Goal: Information Seeking & Learning: Compare options

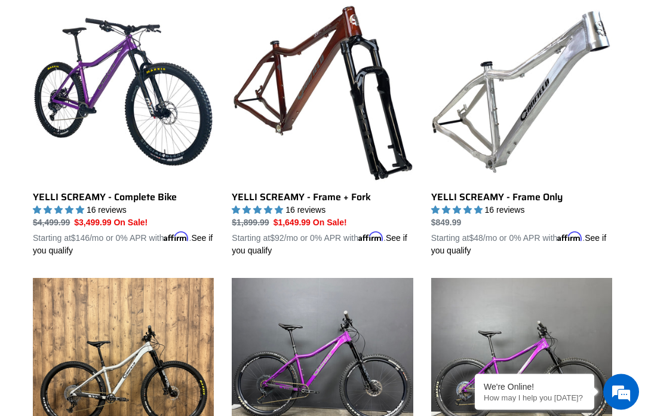
scroll to position [355, 0]
click at [64, 200] on link "YELLI SCREAMY - Complete Bike" at bounding box center [123, 129] width 181 height 256
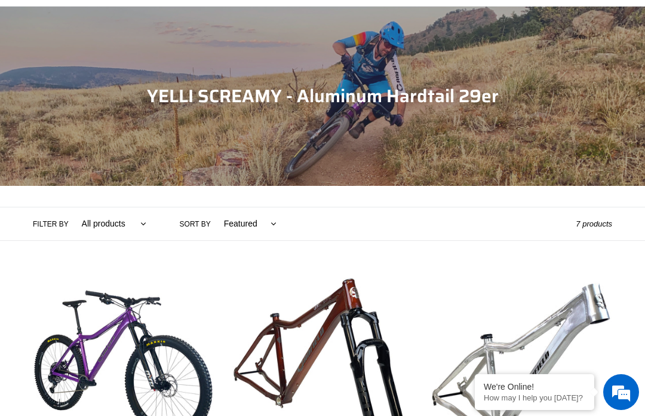
scroll to position [65, 0]
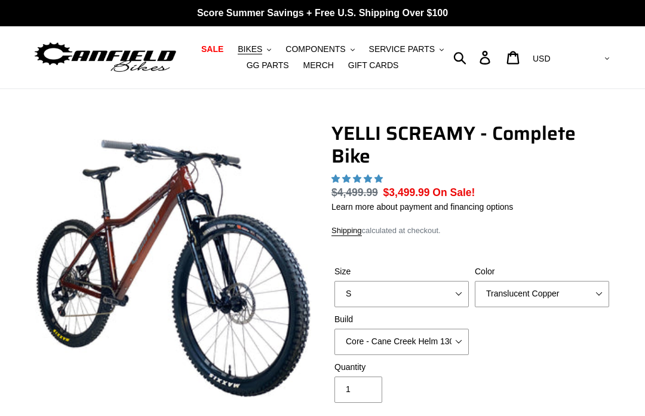
select select "highest-rating"
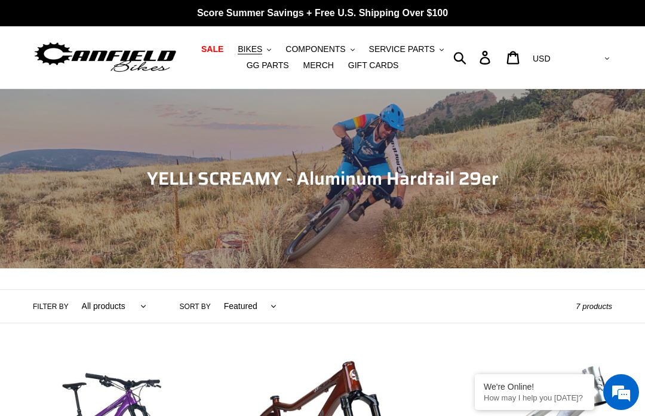
click at [252, 50] on span "BIKES" at bounding box center [250, 49] width 24 height 10
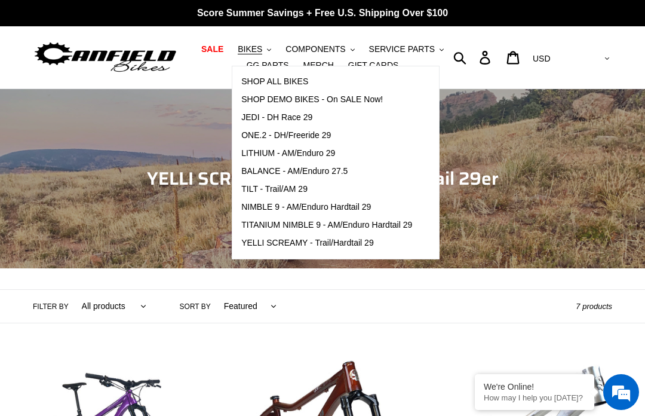
click at [252, 209] on span "NIMBLE 9 - AM/Enduro Hardtail 29" at bounding box center [306, 207] width 130 height 10
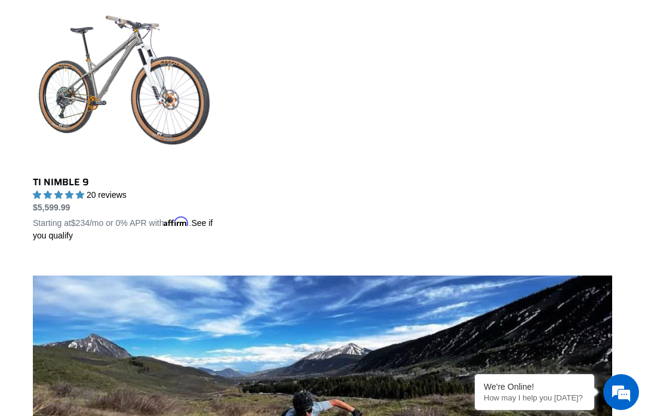
scroll to position [646, 0]
click at [52, 190] on link "TI NIMBLE 9" at bounding box center [123, 115] width 181 height 256
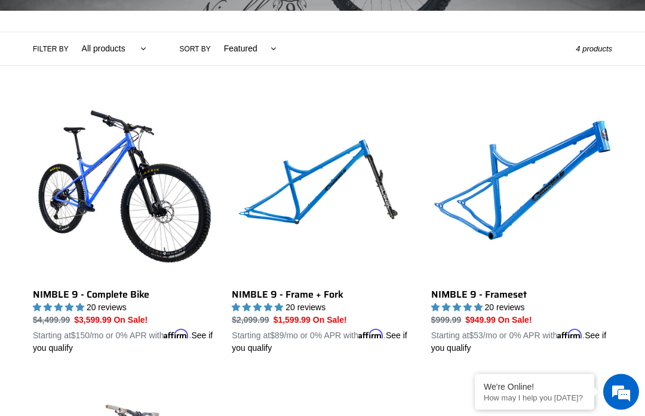
scroll to position [257, 0]
click at [70, 216] on link "NIMBLE 9 - Complete Bike" at bounding box center [123, 227] width 181 height 256
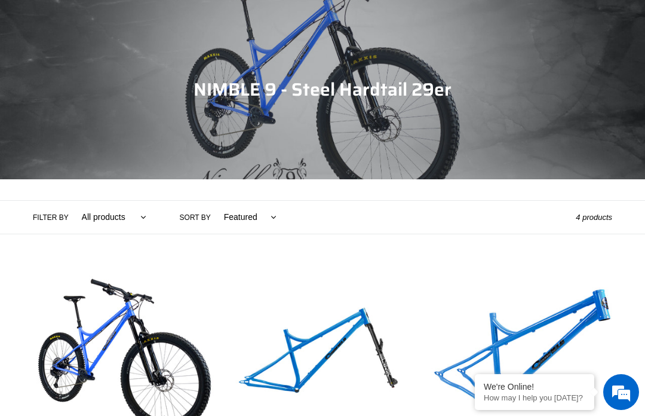
scroll to position [299, 0]
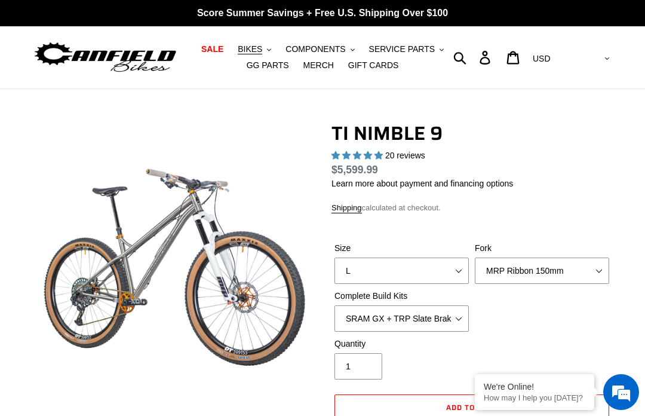
select select "highest-rating"
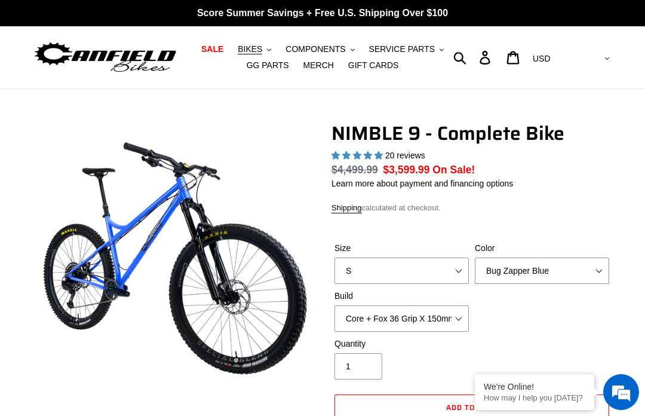
select select "highest-rating"
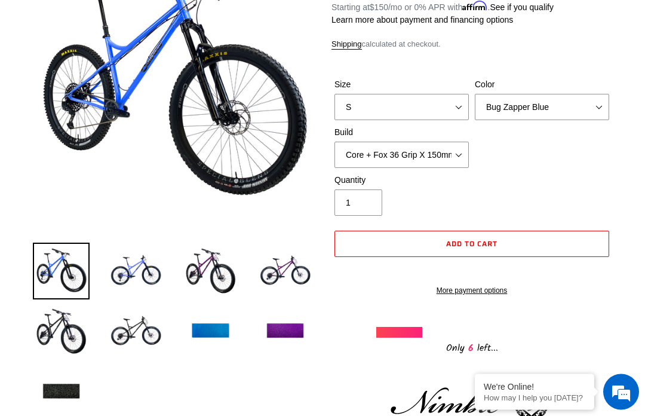
scroll to position [157, 0]
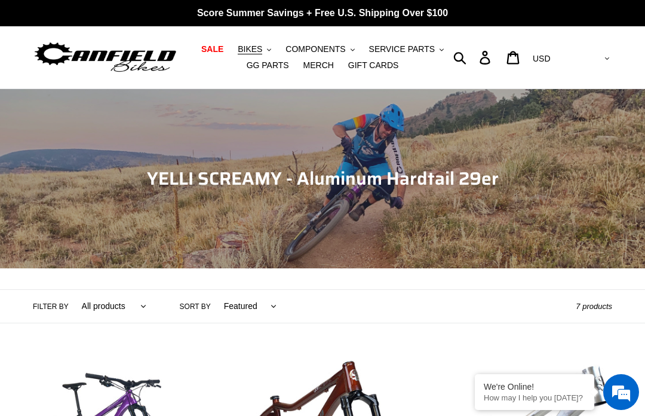
click at [255, 51] on span "BIKES" at bounding box center [250, 49] width 24 height 10
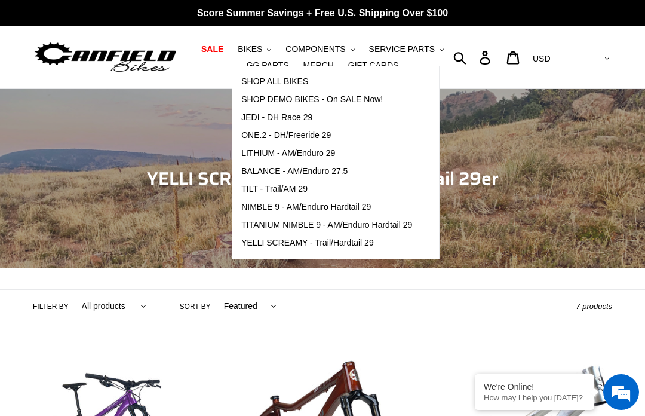
click at [261, 247] on span "YELLI SCREAMY - Trail/Hardtail 29" at bounding box center [307, 243] width 133 height 10
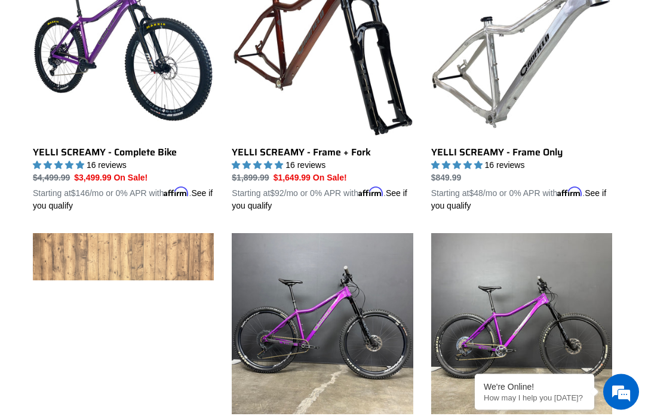
scroll to position [400, 0]
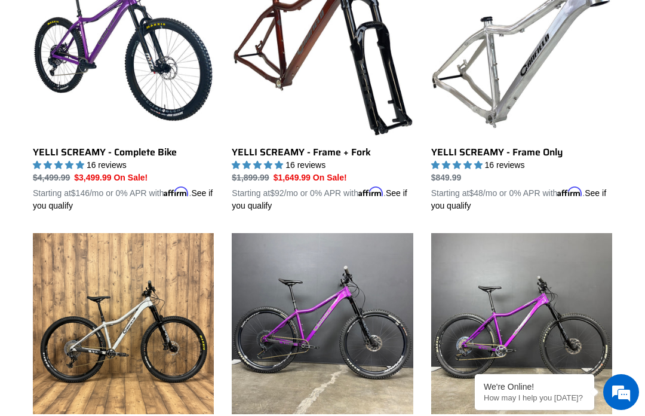
click at [93, 158] on link "YELLI SCREAMY - Complete Bike" at bounding box center [123, 84] width 181 height 256
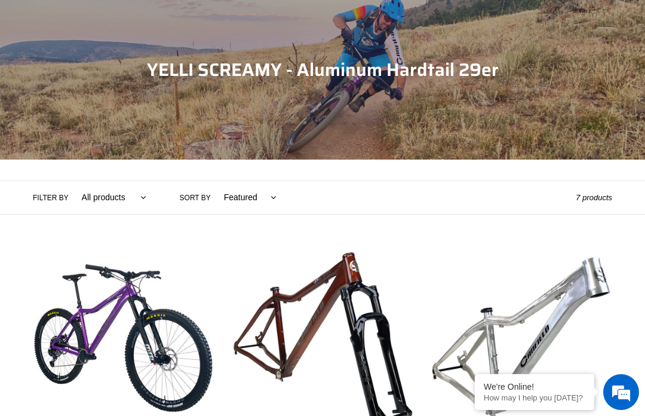
scroll to position [108, 0]
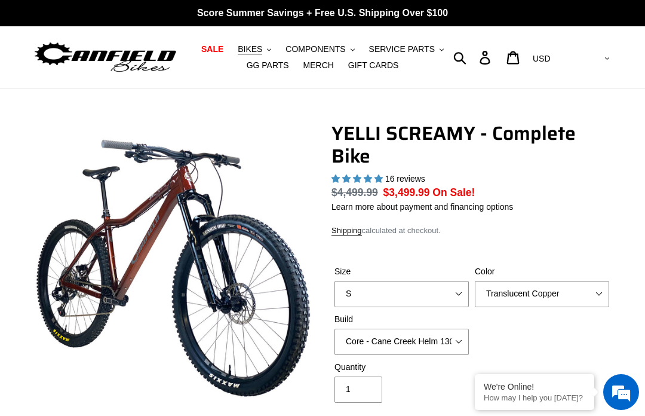
select select "highest-rating"
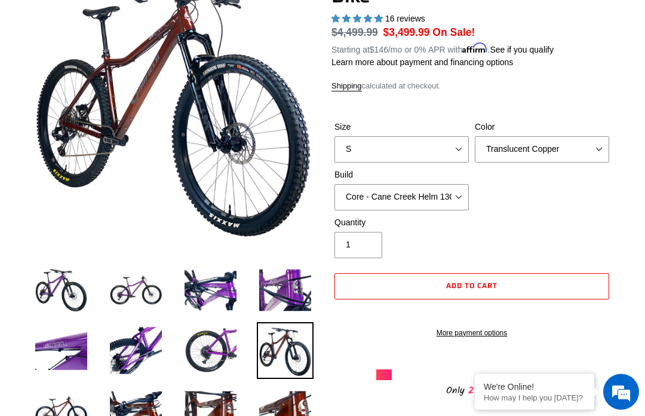
scroll to position [160, 0]
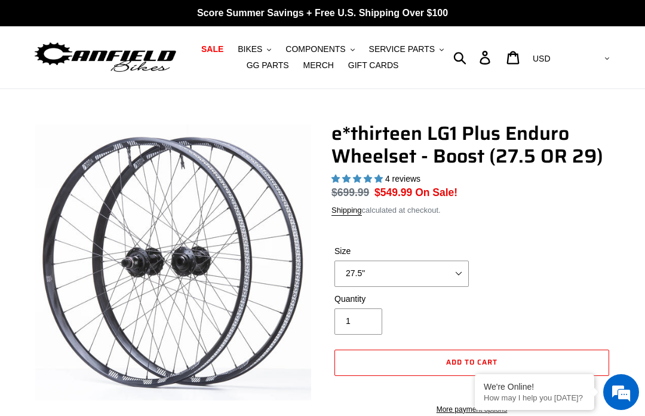
select select "highest-rating"
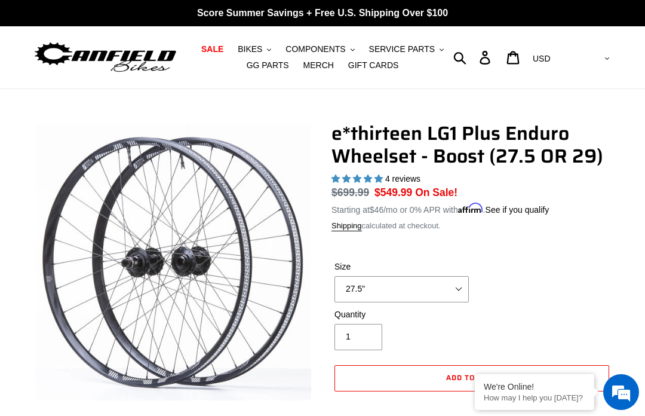
click at [340, 48] on span "COMPONENTS" at bounding box center [316, 49] width 60 height 10
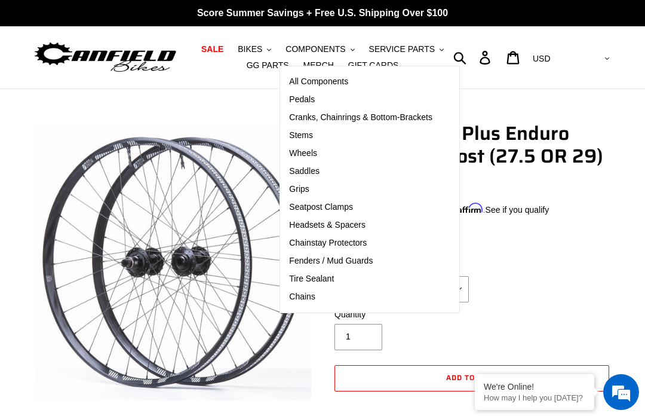
click at [315, 154] on span "Wheels" at bounding box center [303, 153] width 28 height 10
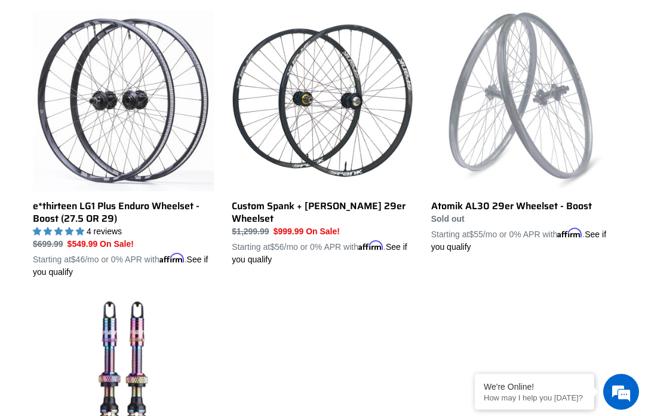
scroll to position [346, 0]
click at [361, 207] on link "Custom Spank + [PERSON_NAME] 29er Wheelset" at bounding box center [322, 138] width 181 height 256
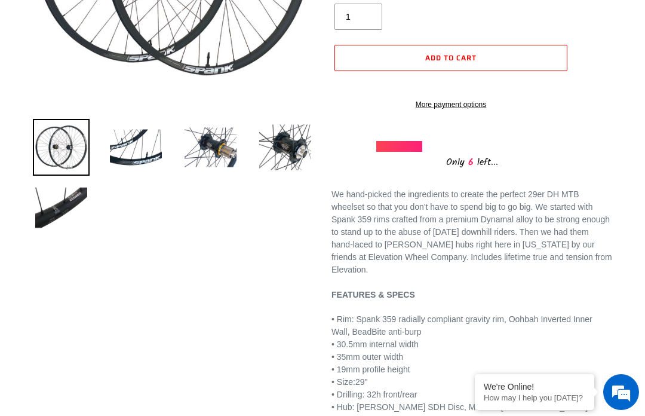
click at [150, 139] on img at bounding box center [136, 147] width 57 height 57
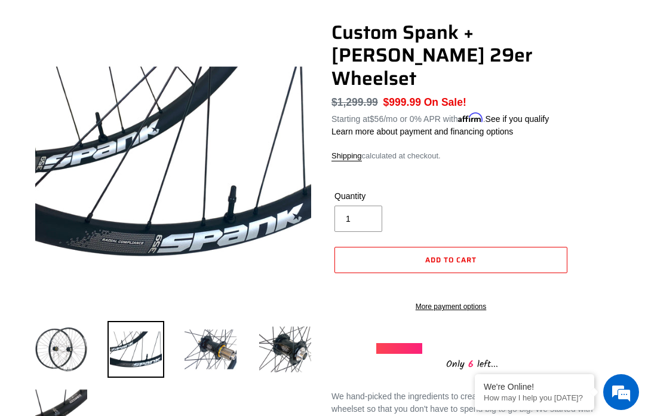
scroll to position [100, 0]
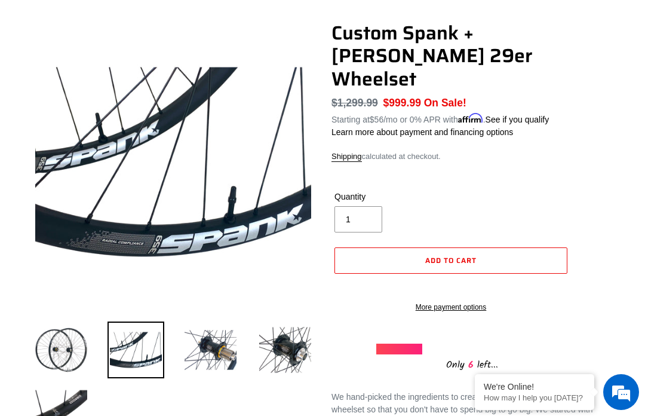
click at [218, 351] on img at bounding box center [210, 349] width 57 height 57
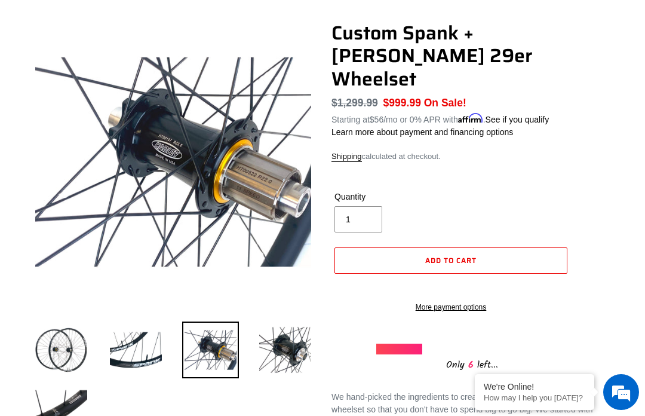
click at [277, 348] on img at bounding box center [285, 349] width 57 height 57
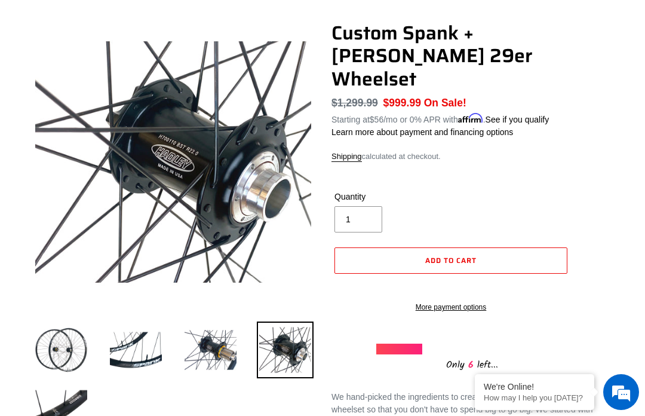
click at [65, 406] on img at bounding box center [61, 410] width 57 height 57
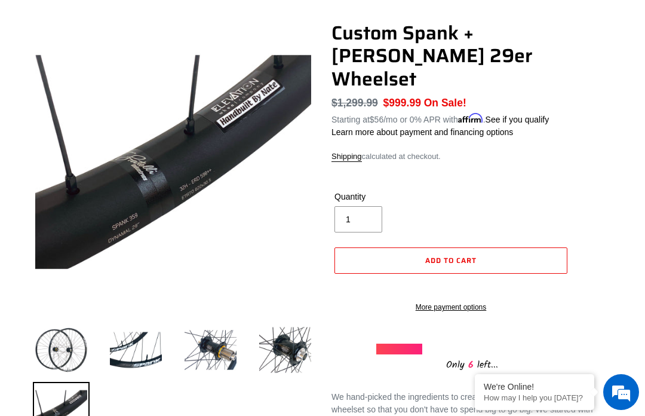
click at [63, 347] on img at bounding box center [61, 349] width 57 height 57
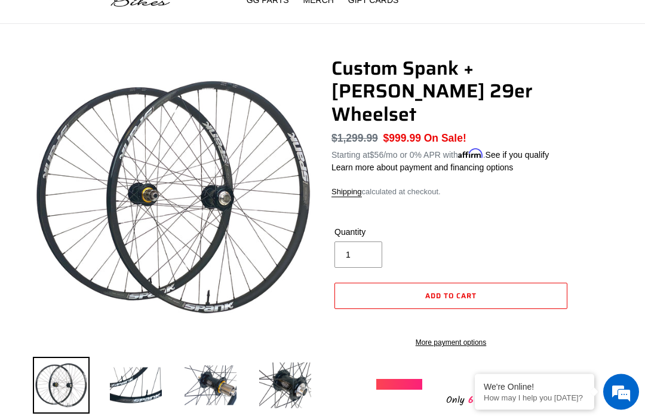
scroll to position [58, 0]
